Goal: Information Seeking & Learning: Learn about a topic

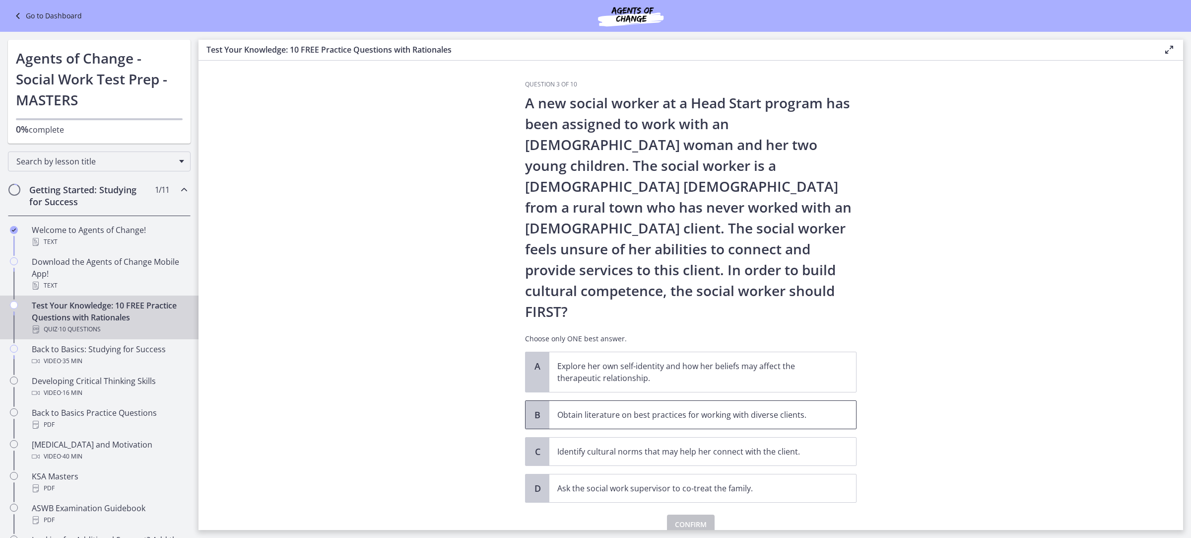
click at [667, 408] on p "Obtain literature on best practices for working with diverse clients." at bounding box center [692, 414] width 271 height 12
click at [681, 518] on span "Confirm" at bounding box center [691, 524] width 32 height 12
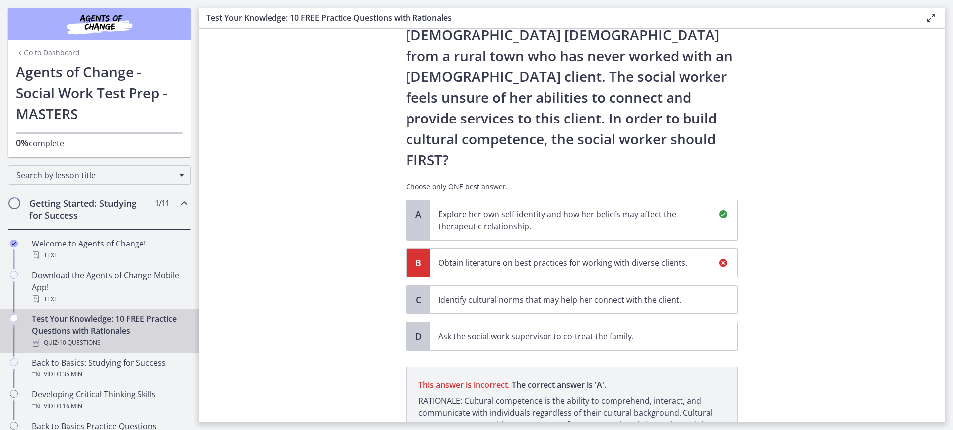
scroll to position [120, 0]
drag, startPoint x: 1129, startPoint y: 0, endPoint x: 765, endPoint y: 244, distance: 437.9
click at [765, 244] on section "Question 3 of 10 A new social worker at a Head Start program has been assigned …" at bounding box center [572, 226] width 747 height 394
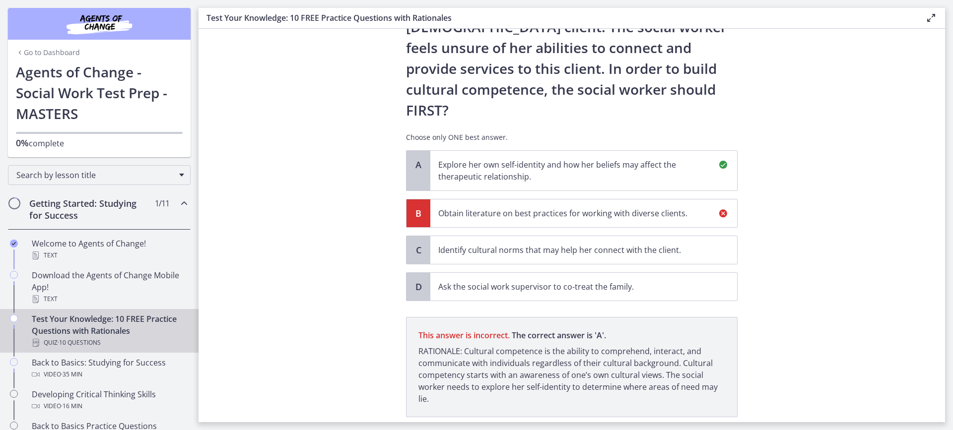
drag, startPoint x: 884, startPoint y: 2, endPoint x: 873, endPoint y: 24, distance: 24.4
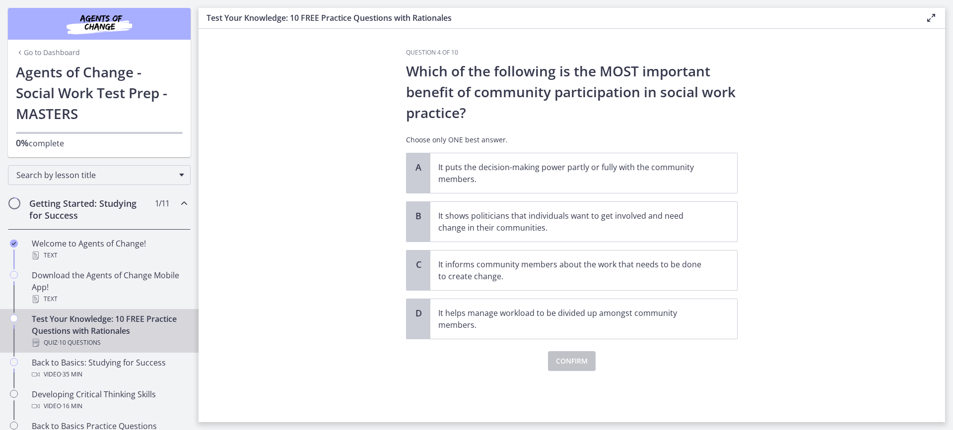
scroll to position [0, 0]
drag, startPoint x: 694, startPoint y: 380, endPoint x: 795, endPoint y: 360, distance: 102.1
click at [874, 318] on section "Question 4 of 10 Which of the following is the MOST important benefit of commun…" at bounding box center [572, 226] width 747 height 394
drag, startPoint x: 843, startPoint y: 317, endPoint x: 837, endPoint y: 320, distance: 6.0
drag, startPoint x: 638, startPoint y: 275, endPoint x: 624, endPoint y: 305, distance: 33.1
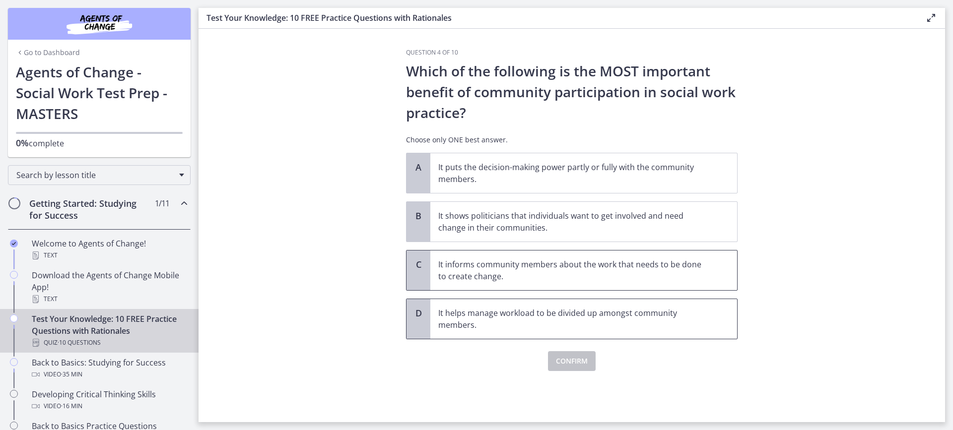
click at [638, 274] on p "It informs community members about the work that needs to be done to create cha…" at bounding box center [573, 271] width 271 height 24
click at [579, 362] on span "Confirm" at bounding box center [572, 361] width 32 height 12
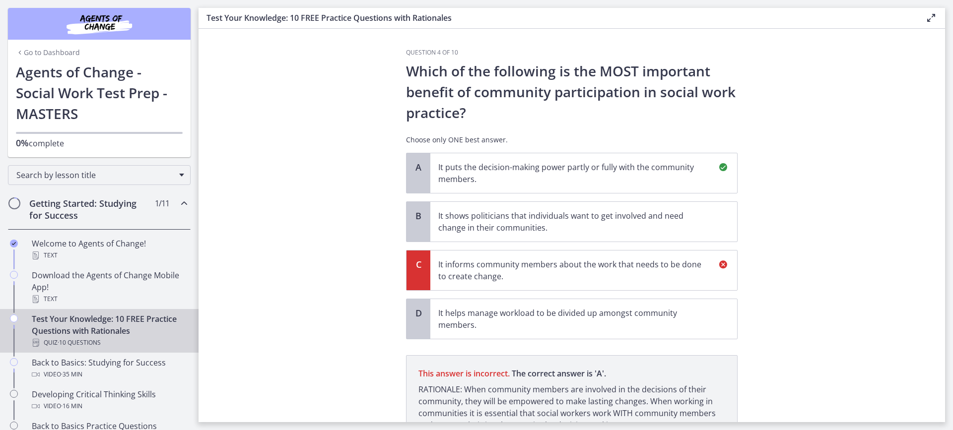
scroll to position [93, 0]
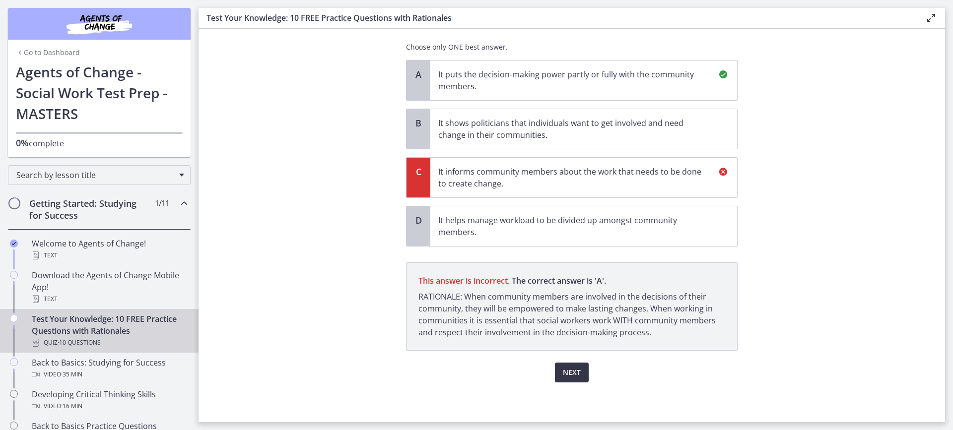
click at [566, 369] on span "Next" at bounding box center [572, 373] width 18 height 12
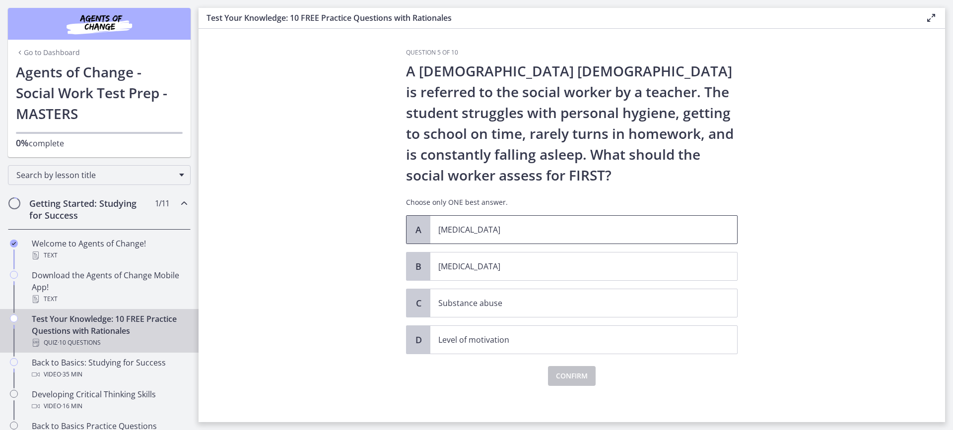
click at [542, 236] on span "[MEDICAL_DATA]" at bounding box center [583, 230] width 307 height 28
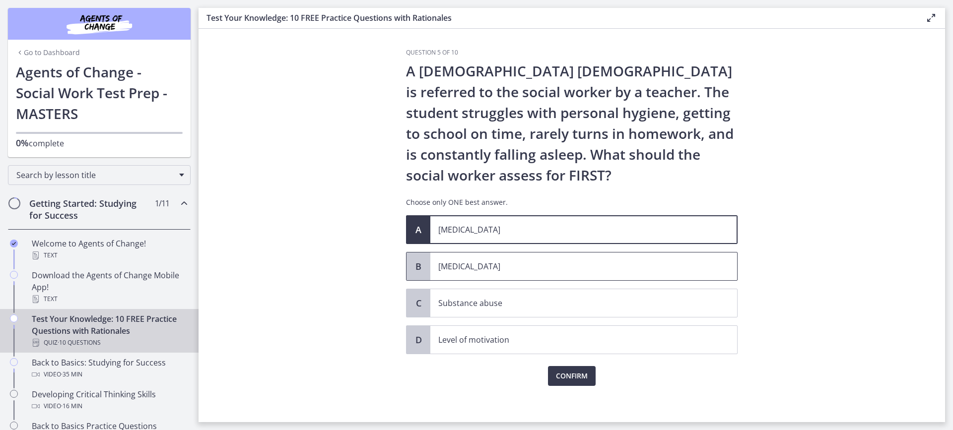
click at [539, 265] on p "[MEDICAL_DATA]" at bounding box center [573, 267] width 271 height 12
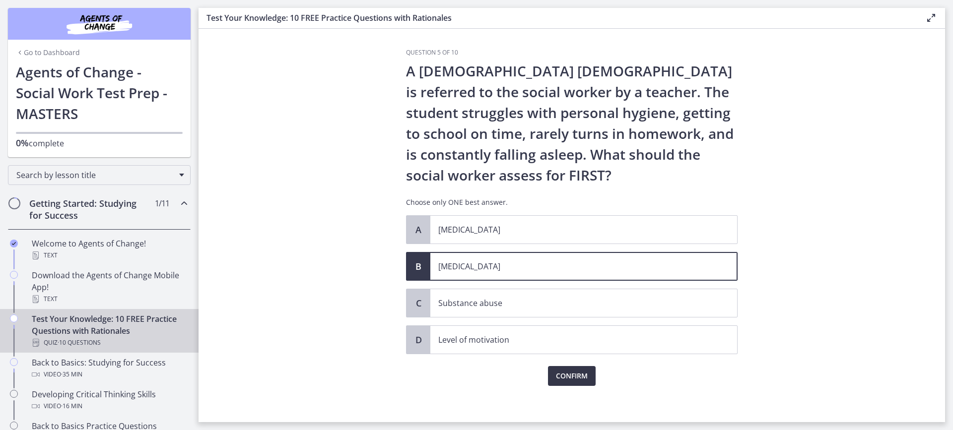
click at [578, 377] on span "Confirm" at bounding box center [572, 376] width 32 height 12
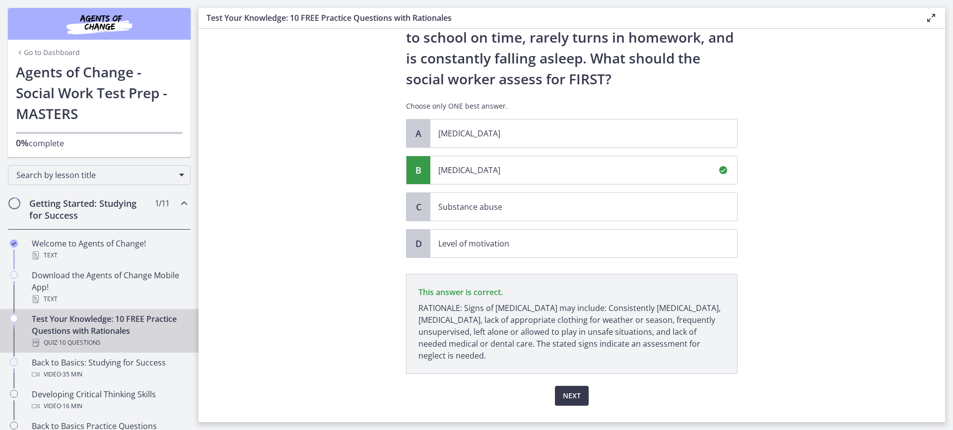
scroll to position [120, 0]
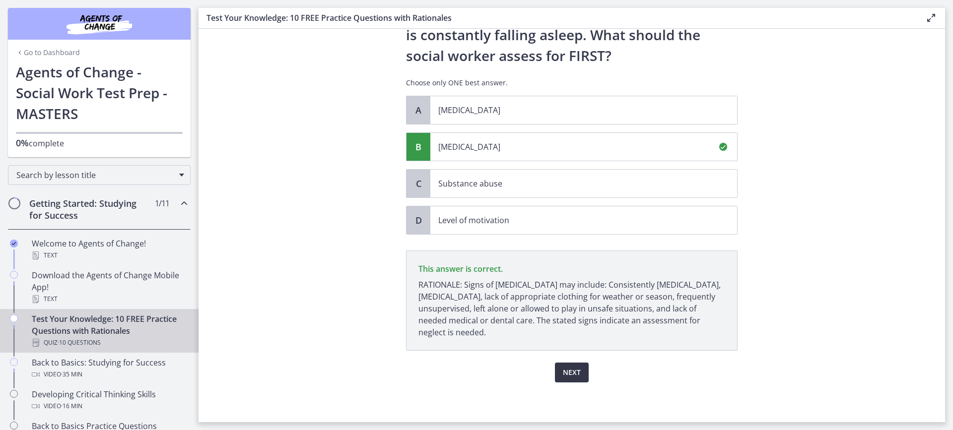
drag, startPoint x: 573, startPoint y: 377, endPoint x: 726, endPoint y: 393, distance: 153.8
click at [726, 303] on div "Question 5 of 10 A [DEMOGRAPHIC_DATA] [DEMOGRAPHIC_DATA] is referred to the soc…" at bounding box center [571, 116] width 347 height 374
click at [570, 381] on button "Next" at bounding box center [572, 373] width 34 height 20
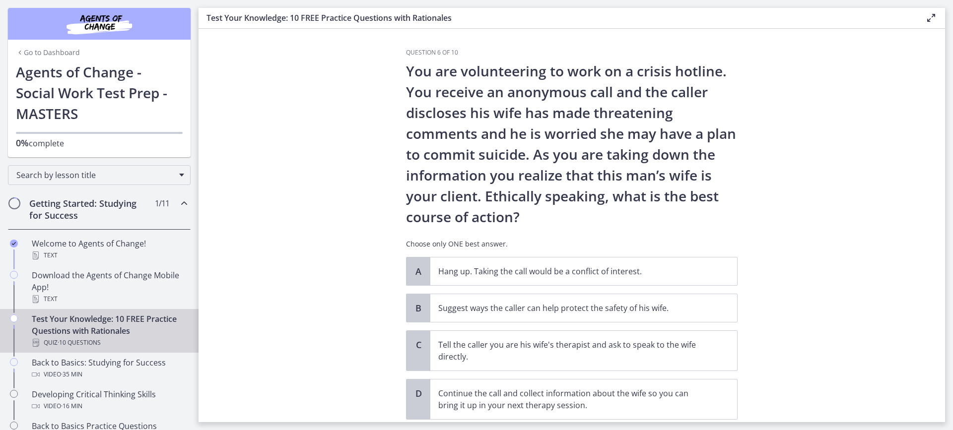
scroll to position [50, 0]
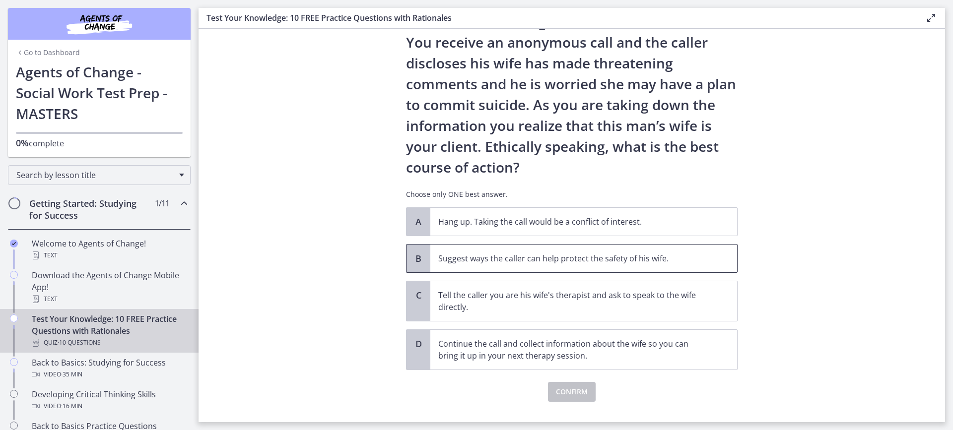
click at [553, 262] on p "Suggest ways the caller can help protect the safety of his wife." at bounding box center [573, 259] width 271 height 12
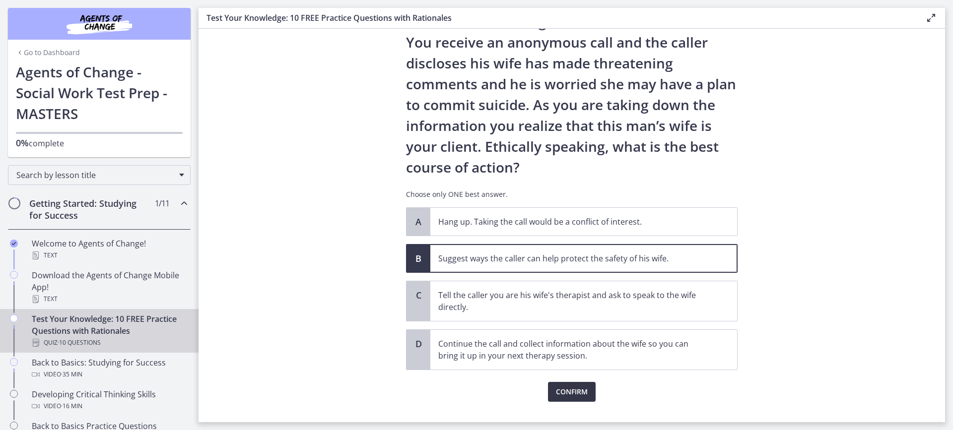
click at [559, 398] on button "Confirm" at bounding box center [572, 392] width 48 height 20
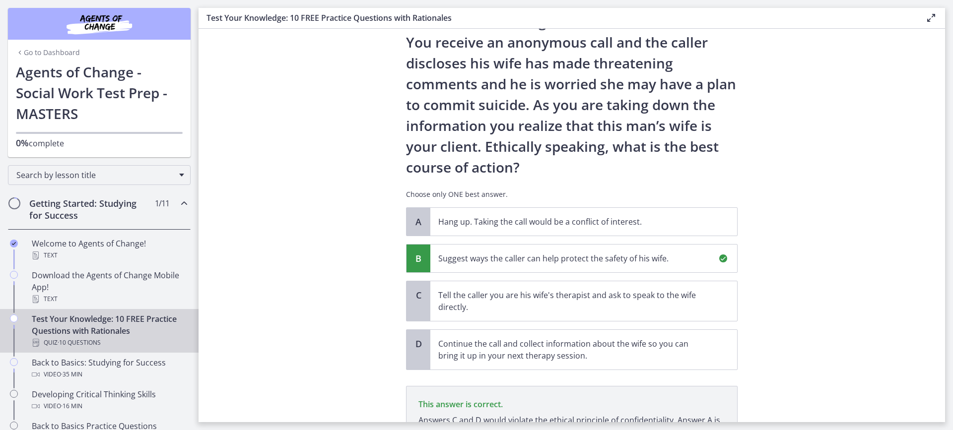
scroll to position [161, 0]
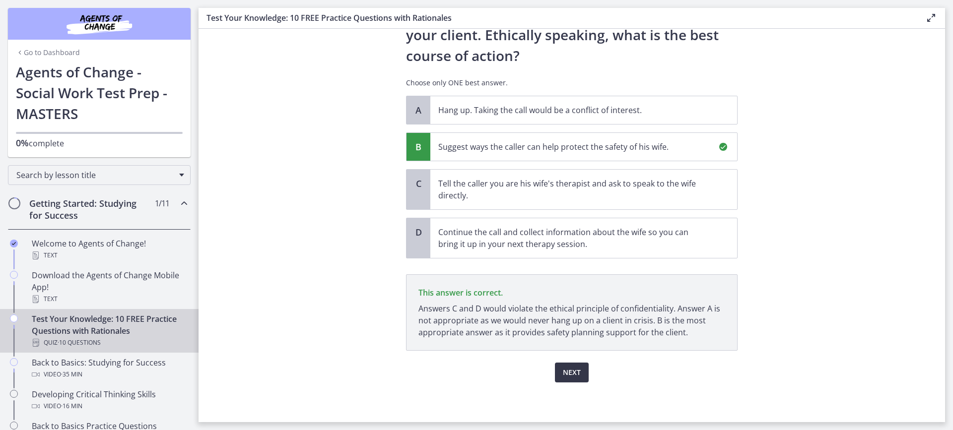
drag, startPoint x: 563, startPoint y: 372, endPoint x: 590, endPoint y: 371, distance: 26.8
click at [565, 372] on span "Next" at bounding box center [572, 373] width 18 height 12
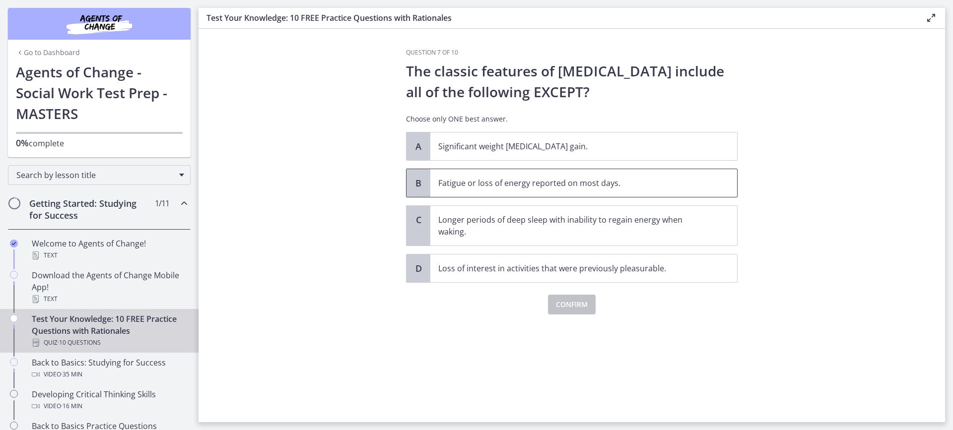
click at [604, 185] on p "Fatigue or loss of energy reported on most days." at bounding box center [573, 183] width 271 height 12
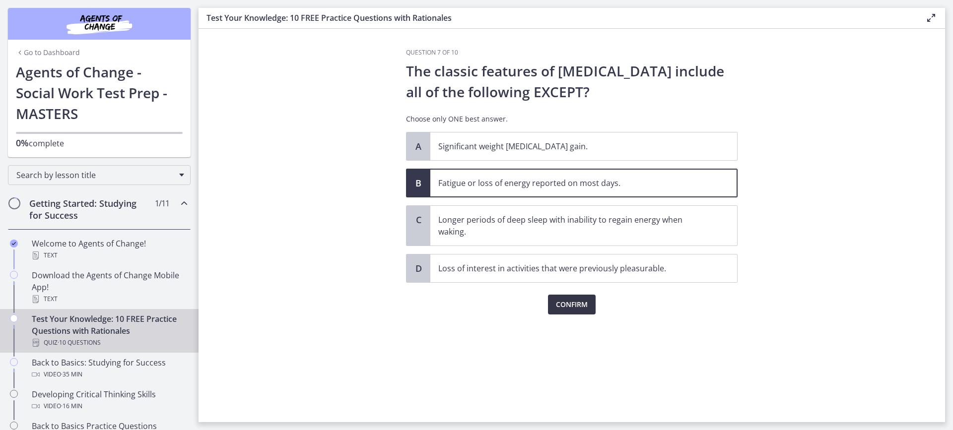
click at [575, 299] on span "Confirm" at bounding box center [572, 305] width 32 height 12
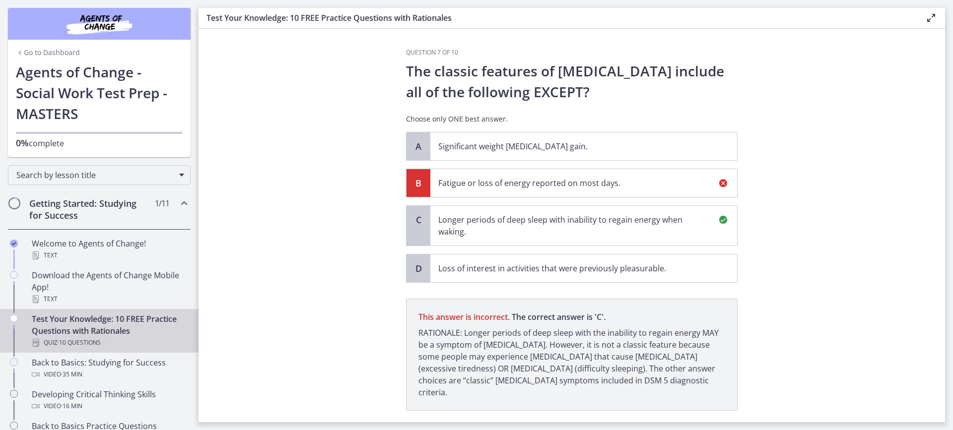
scroll to position [48, 0]
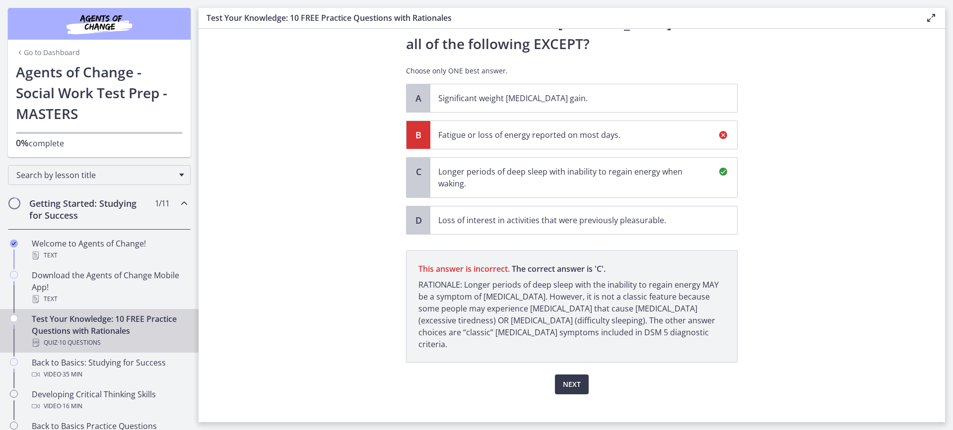
click at [581, 177] on p "Longer periods of deep sleep with inability to regain energy when waking." at bounding box center [573, 178] width 271 height 24
click at [628, 136] on p "Fatigue or loss of energy reported on most days." at bounding box center [573, 135] width 271 height 12
click at [576, 379] on span "Next" at bounding box center [572, 385] width 18 height 12
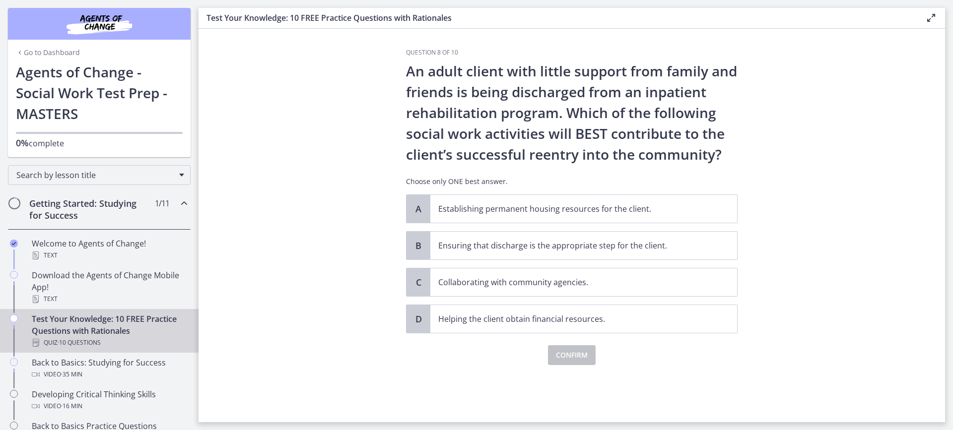
scroll to position [0, 0]
click at [583, 287] on p "Collaborating with community agencies." at bounding box center [573, 282] width 271 height 12
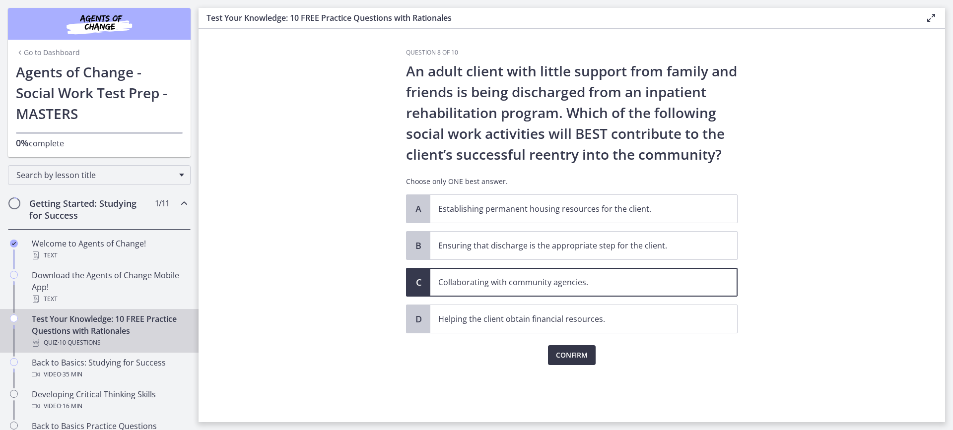
click at [572, 360] on span "Confirm" at bounding box center [572, 355] width 32 height 12
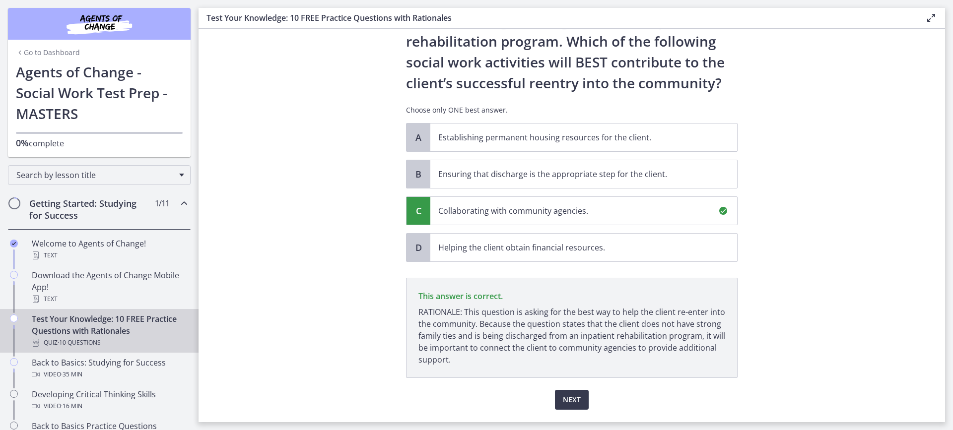
scroll to position [99, 0]
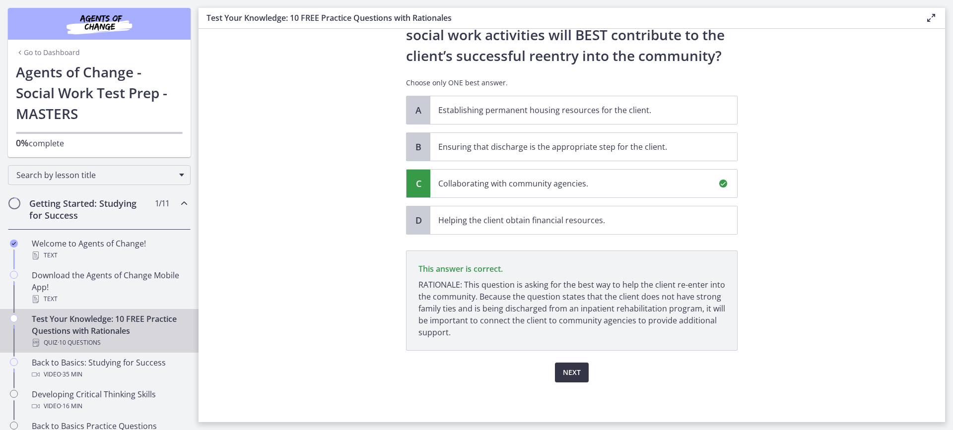
click at [574, 372] on span "Next" at bounding box center [572, 373] width 18 height 12
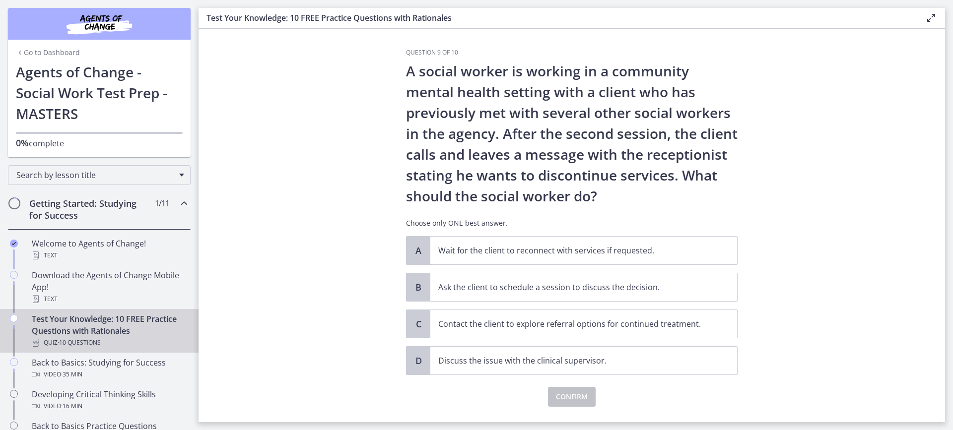
drag, startPoint x: 744, startPoint y: 357, endPoint x: 794, endPoint y: 353, distance: 50.8
click at [540, 291] on p "Ask the client to schedule a session to discuss the decision." at bounding box center [573, 287] width 271 height 12
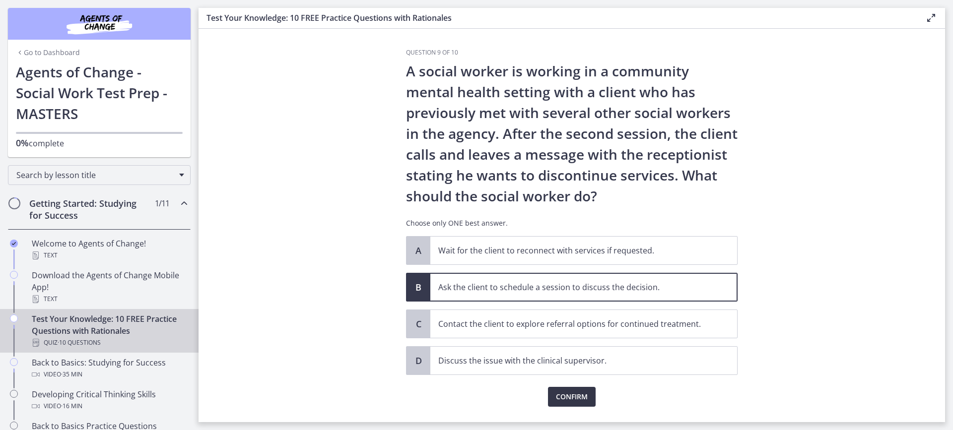
click at [572, 401] on span "Confirm" at bounding box center [572, 397] width 32 height 12
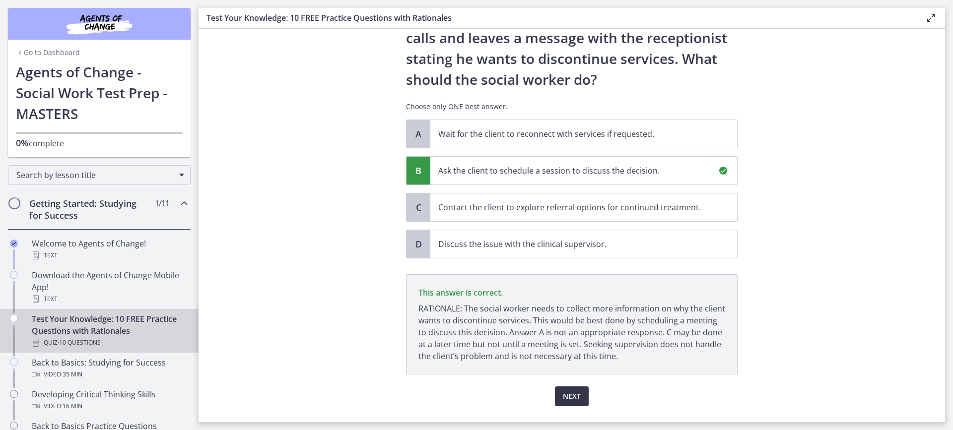
scroll to position [140, 0]
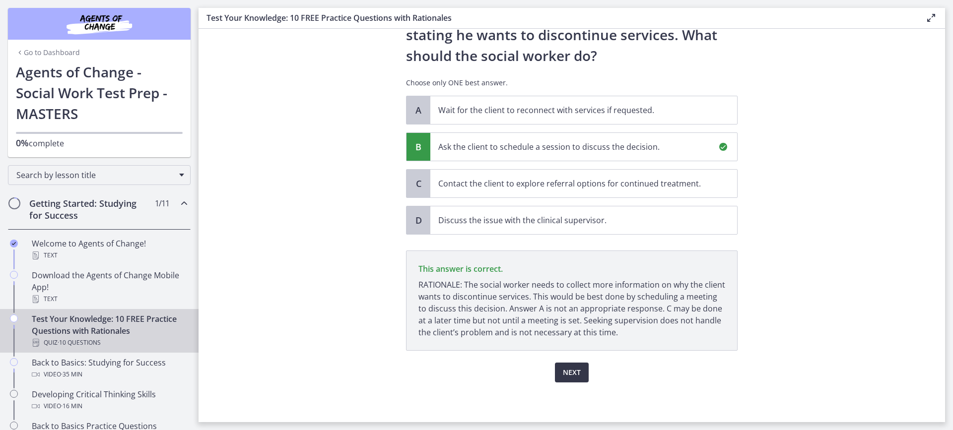
click at [575, 371] on span "Next" at bounding box center [572, 373] width 18 height 12
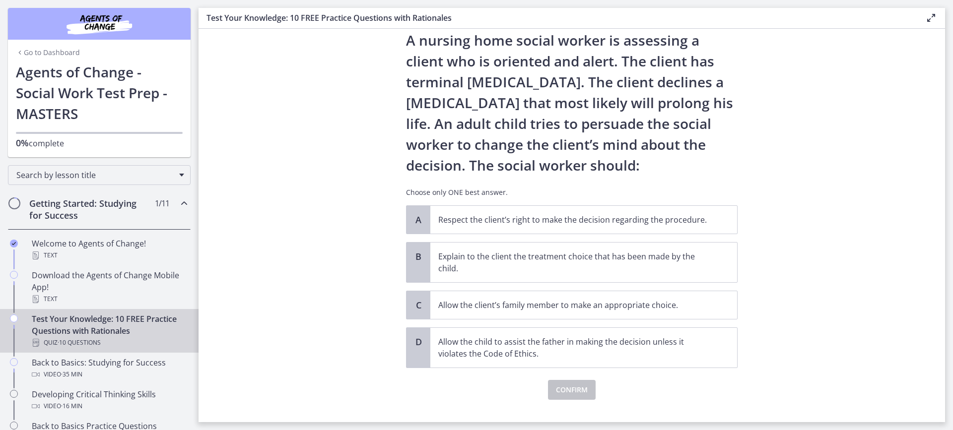
scroll to position [48, 0]
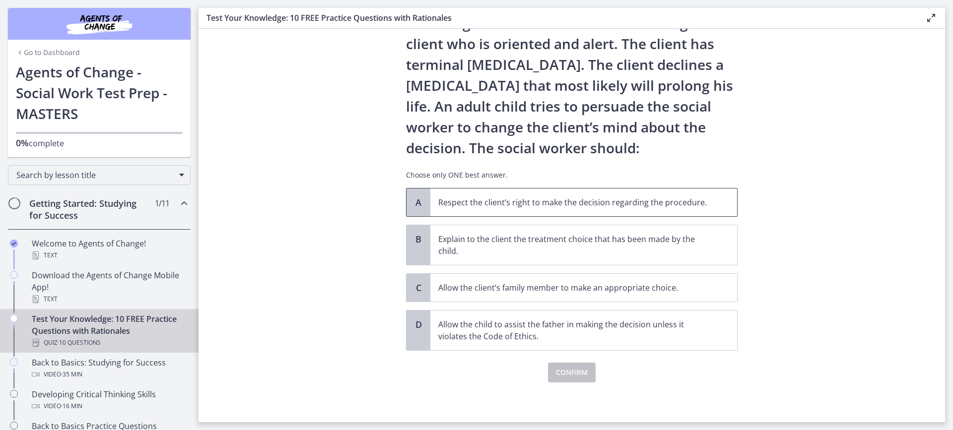
click at [574, 194] on span "Respect the client’s right to make the decision regarding the procedure." at bounding box center [583, 203] width 307 height 28
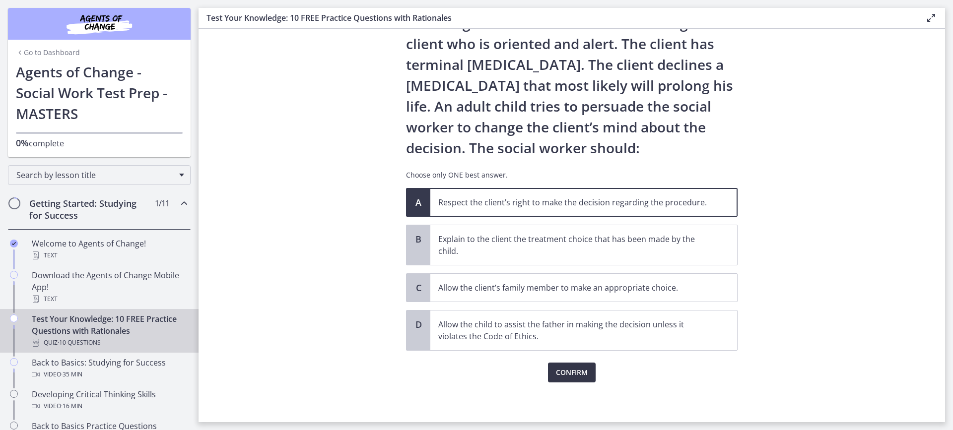
drag, startPoint x: 572, startPoint y: 375, endPoint x: 696, endPoint y: 392, distance: 125.3
click at [572, 375] on span "Confirm" at bounding box center [572, 373] width 32 height 12
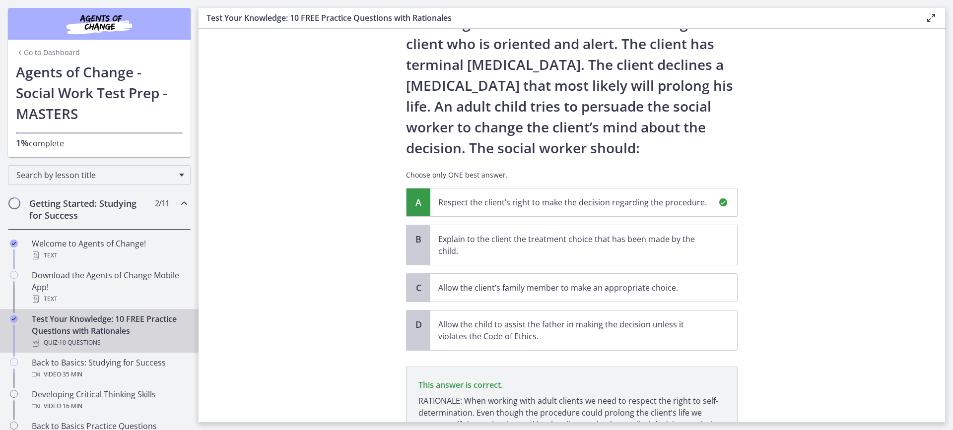
scroll to position [152, 0]
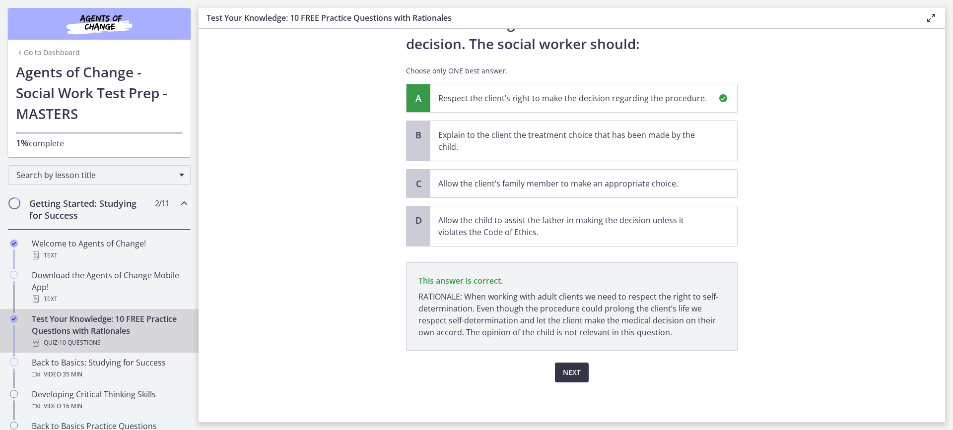
click at [568, 376] on span "Next" at bounding box center [572, 373] width 18 height 12
